Goal: Information Seeking & Learning: Learn about a topic

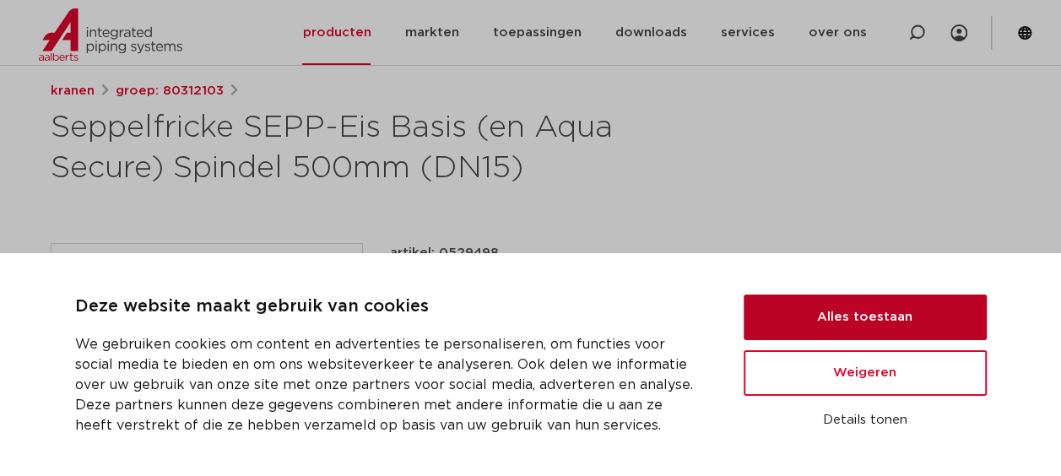
click at [872, 326] on button "Alles toestaan" at bounding box center [864, 318] width 243 height 46
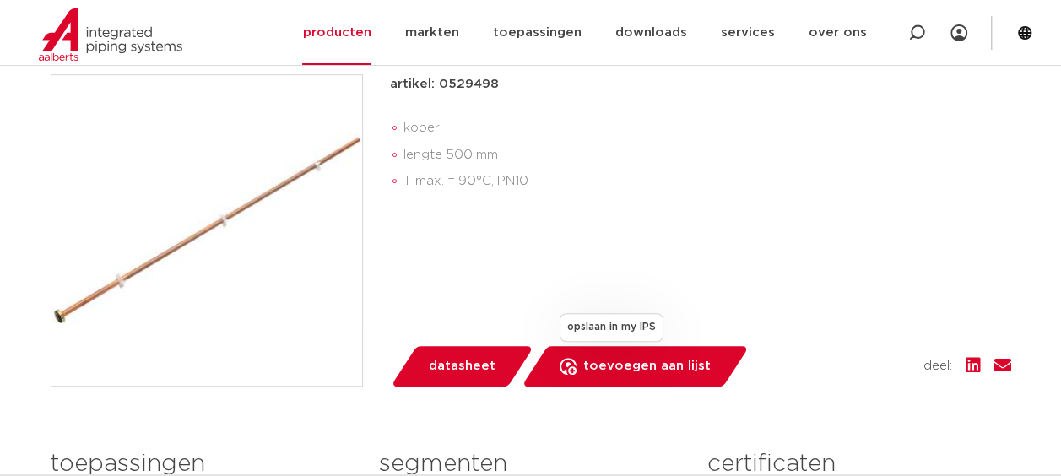
scroll to position [302, 0]
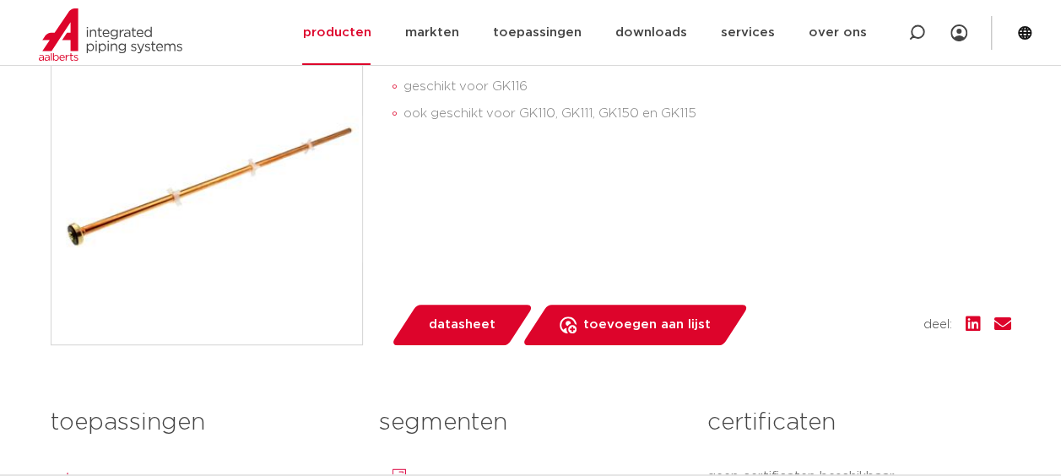
scroll to position [338, 0]
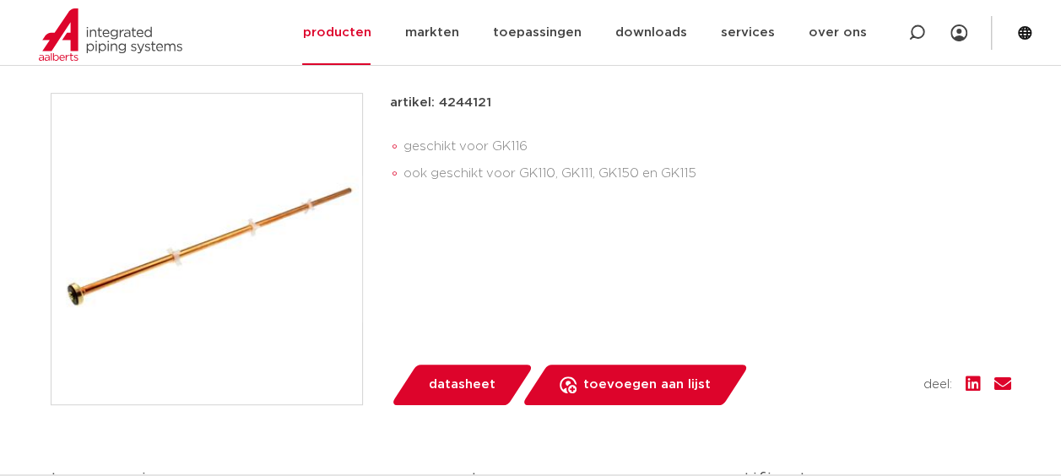
click at [102, 280] on img at bounding box center [206, 249] width 311 height 311
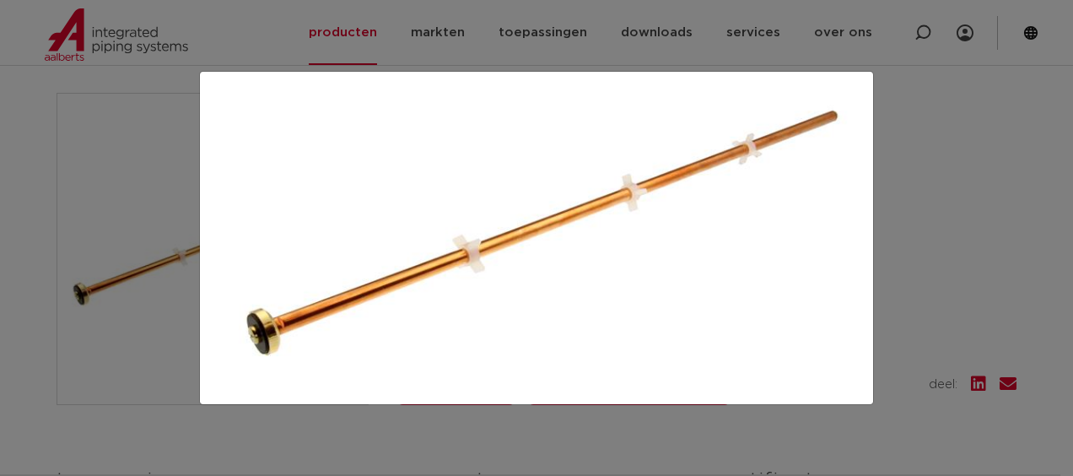
click at [825, 118] on img at bounding box center [536, 238] width 646 height 306
click at [898, 226] on div at bounding box center [536, 238] width 1073 height 476
